Goal: Find specific page/section: Find specific page/section

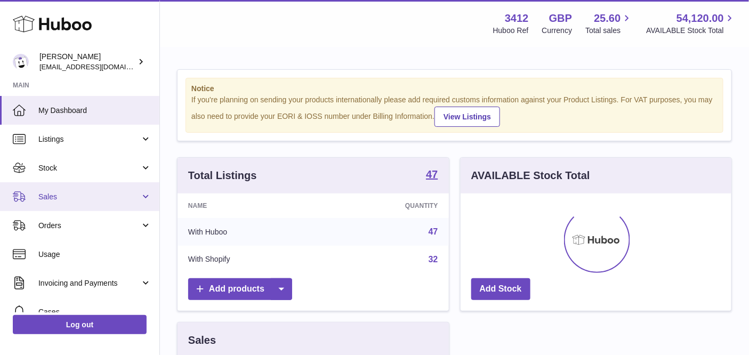
scroll to position [166, 272]
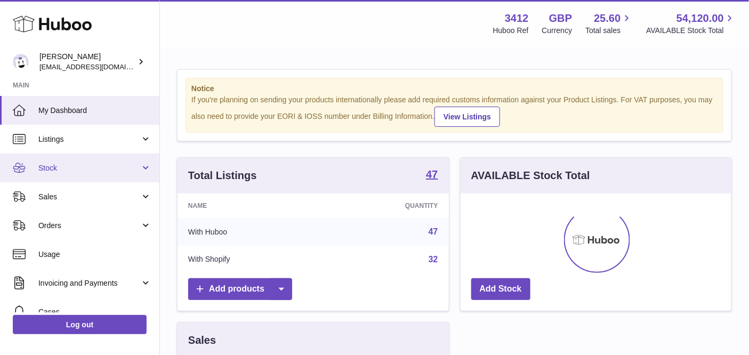
click at [62, 172] on span "Stock" at bounding box center [89, 168] width 102 height 10
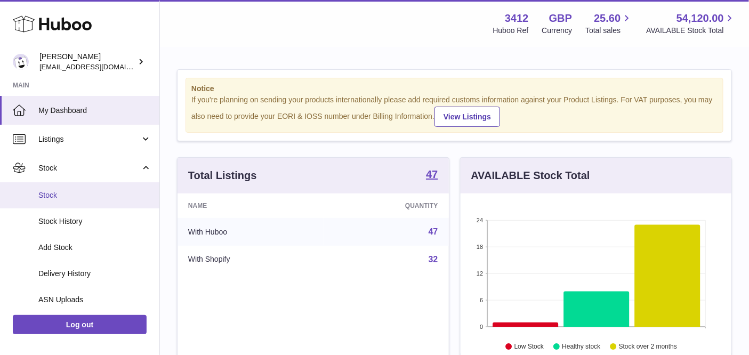
click at [130, 185] on link "Stock" at bounding box center [79, 195] width 159 height 26
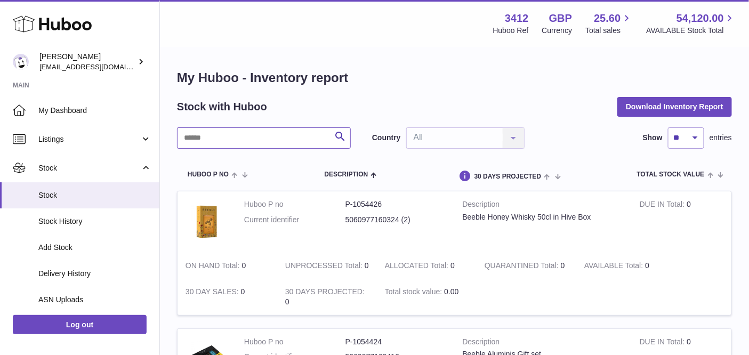
click at [248, 138] on input "text" at bounding box center [264, 137] width 174 height 21
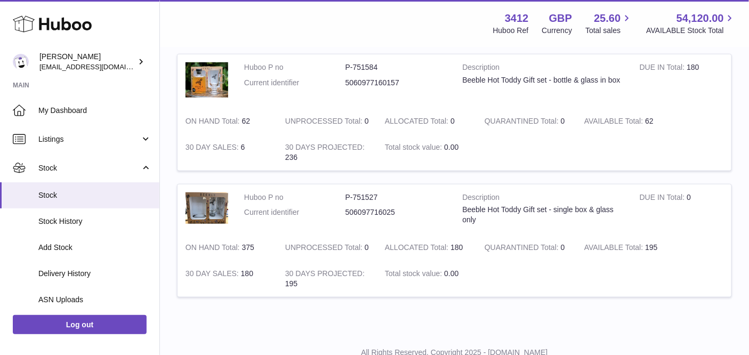
scroll to position [205, 0]
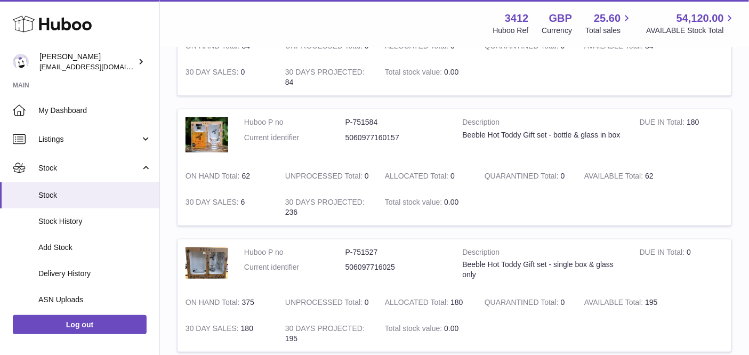
type input "*********"
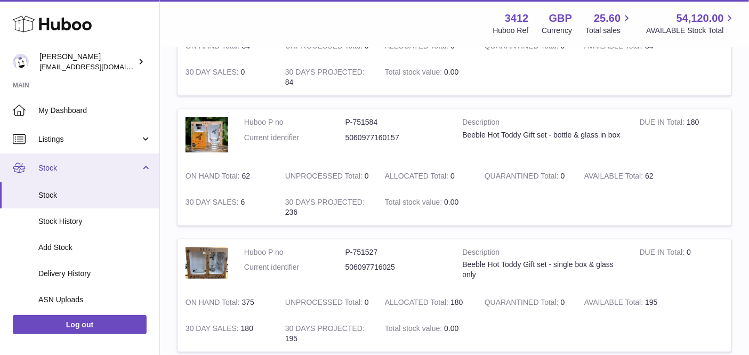
click at [93, 168] on span "Stock" at bounding box center [89, 168] width 102 height 10
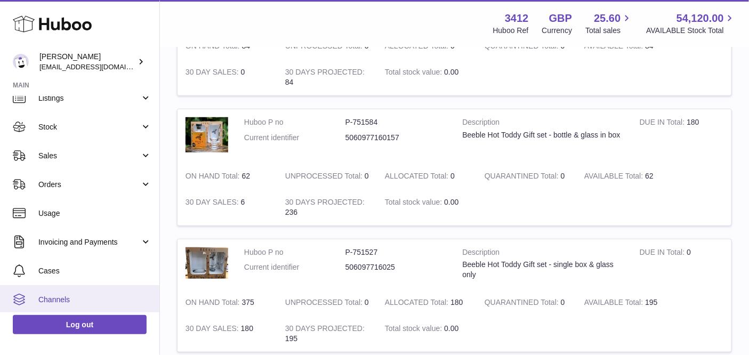
scroll to position [97, 0]
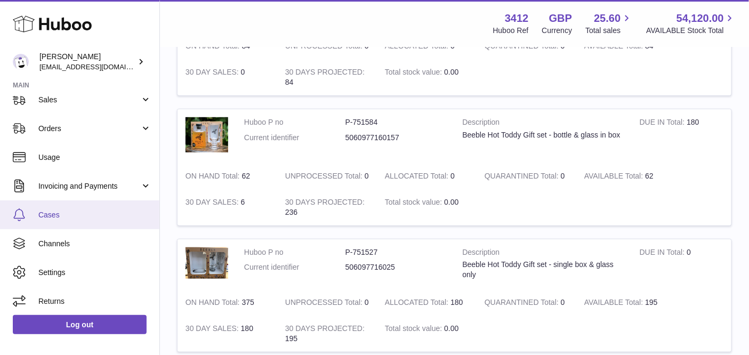
click at [75, 218] on span "Cases" at bounding box center [94, 215] width 113 height 10
